Goal: Task Accomplishment & Management: Use online tool/utility

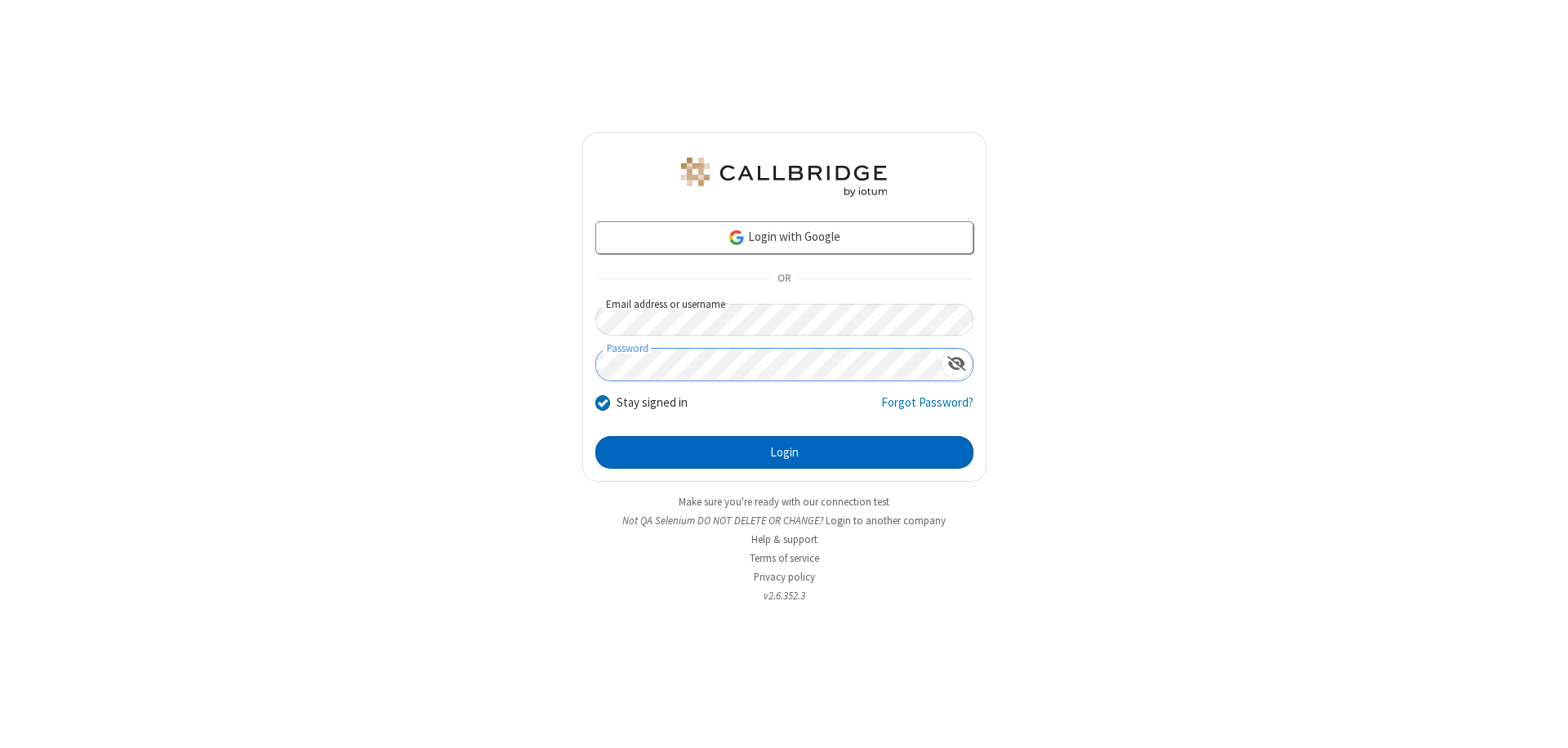
click at [784, 453] on button "Login" at bounding box center [784, 453] width 378 height 33
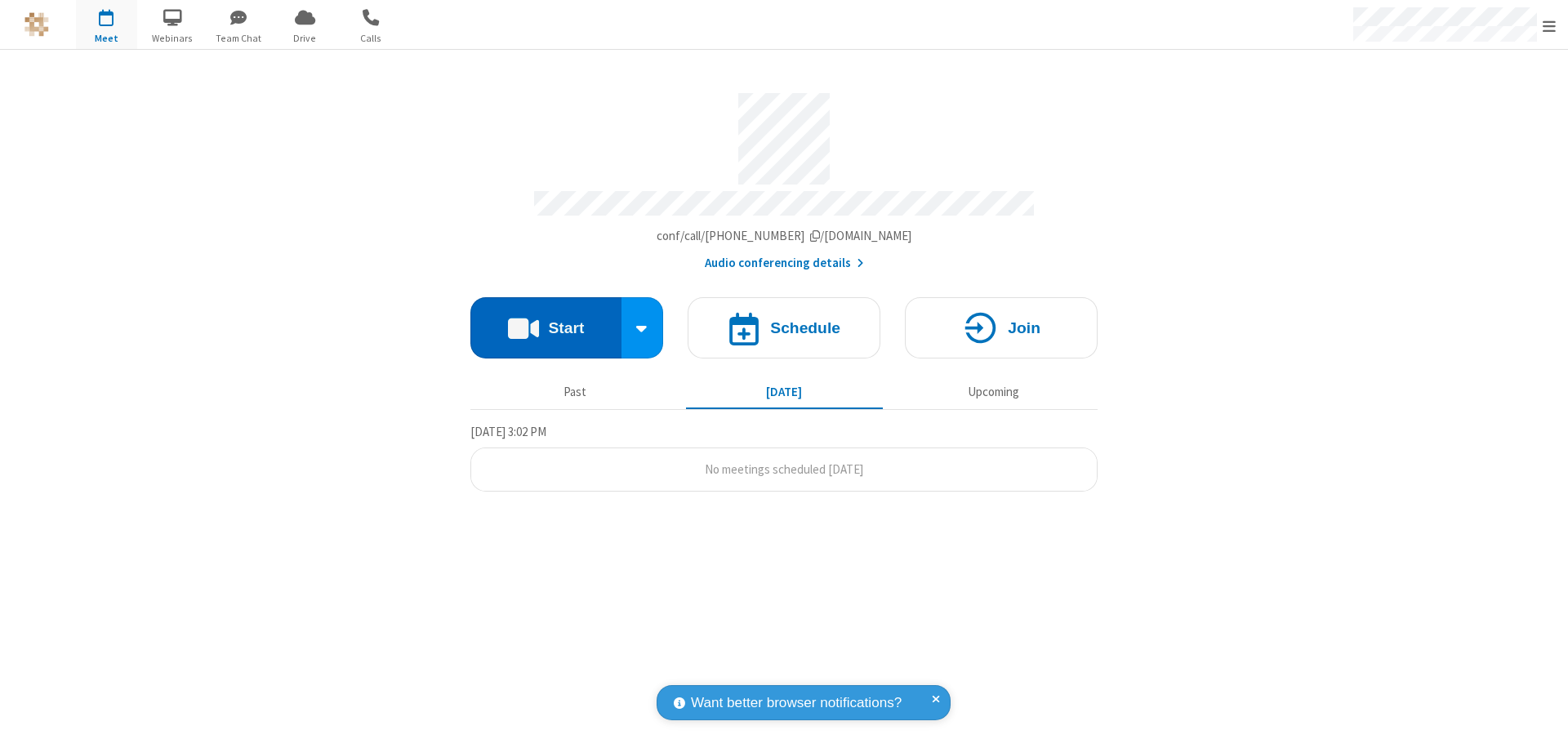
click at [545, 320] on button "Start" at bounding box center [546, 327] width 151 height 61
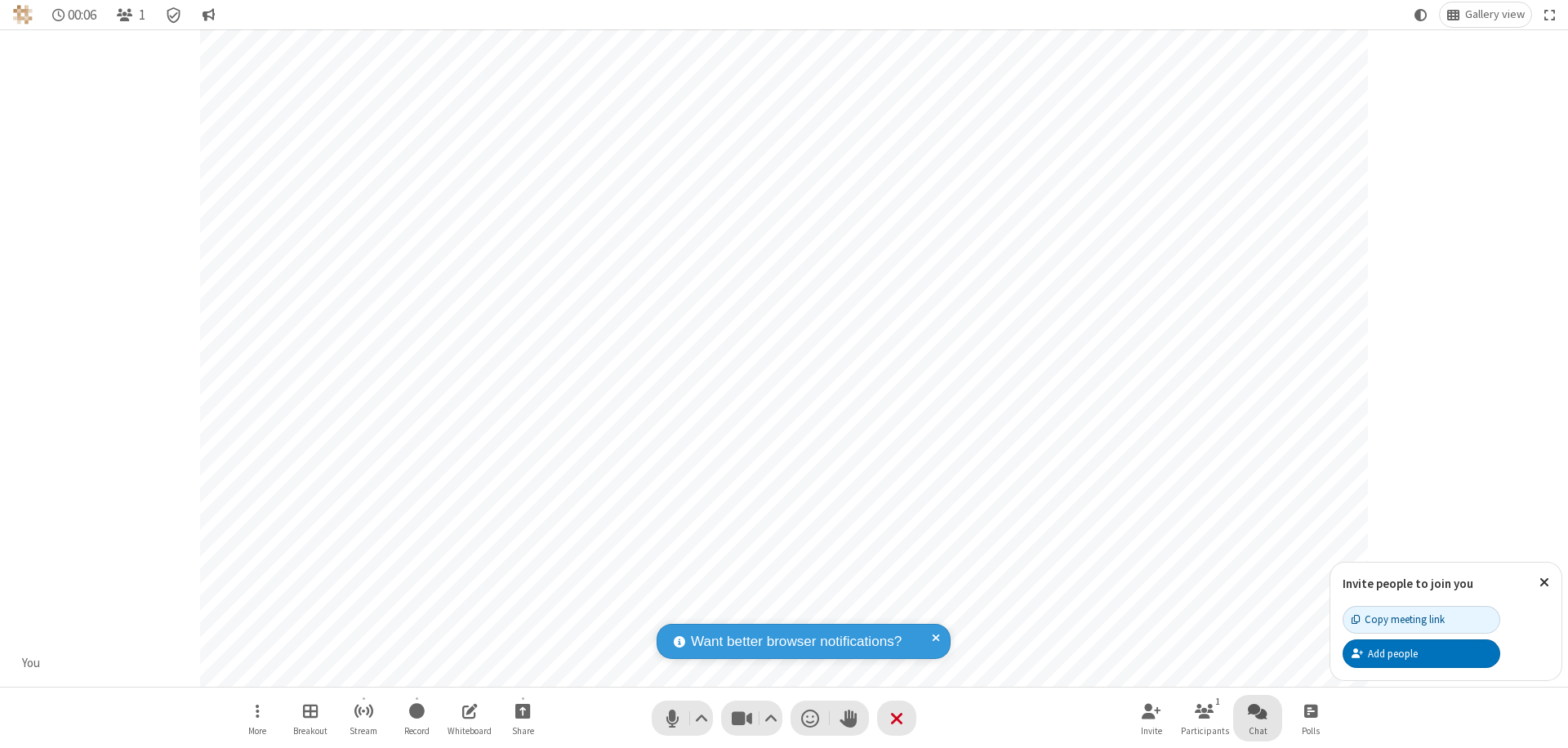
click at [1257, 710] on span "Open chat" at bounding box center [1257, 711] width 20 height 21
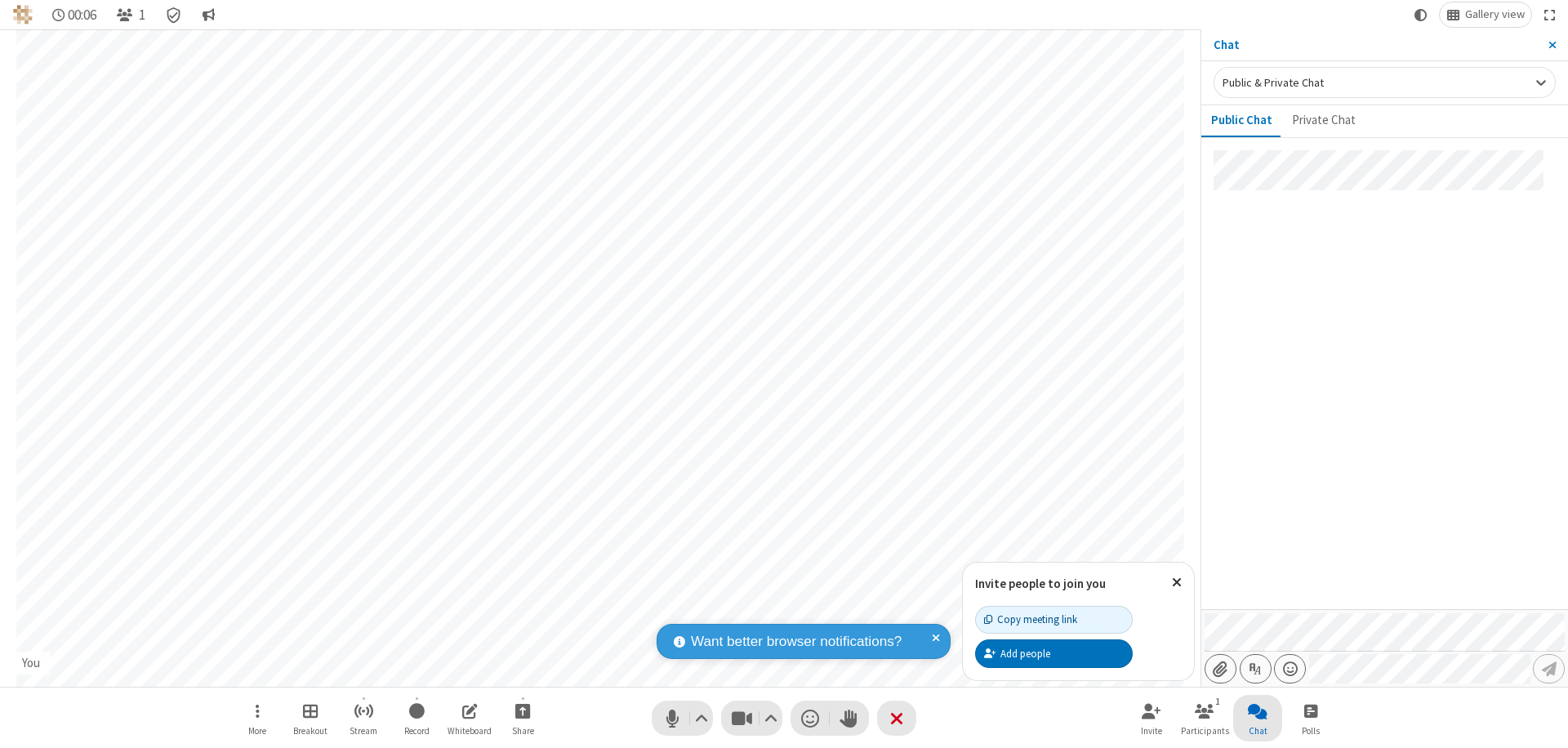
type input "C:\fakepath\doc_test.docx"
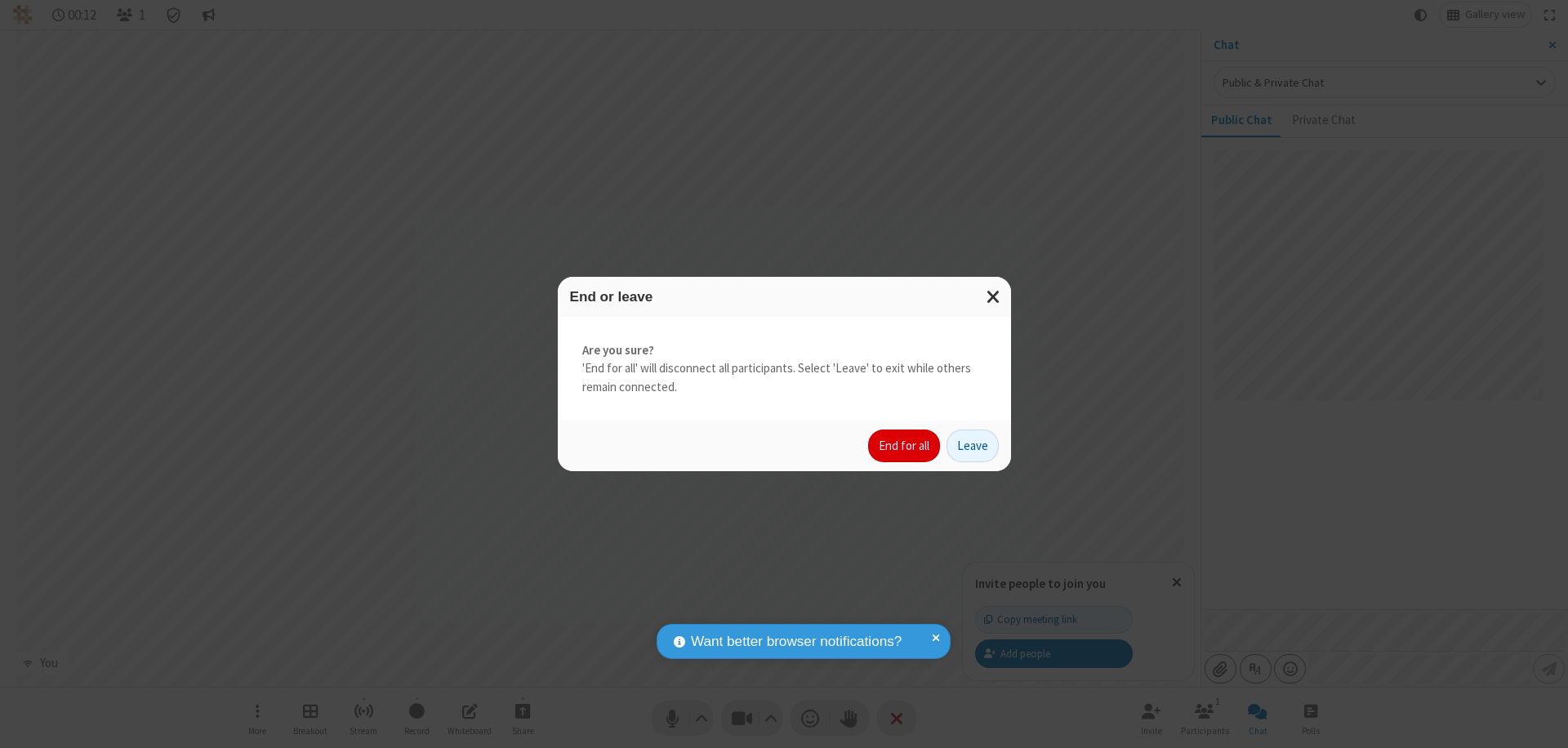
click at [905, 446] on button "End for all" at bounding box center [904, 446] width 72 height 33
